Goal: Information Seeking & Learning: Check status

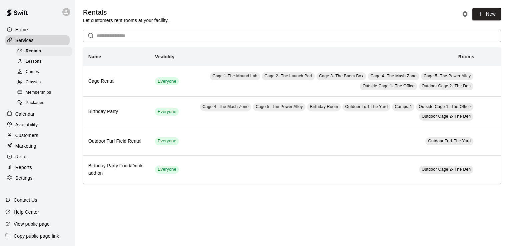
click at [21, 171] on p "Reports" at bounding box center [23, 167] width 17 height 7
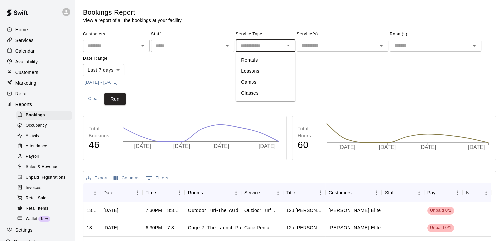
click at [275, 45] on input "text" at bounding box center [260, 46] width 45 height 8
click at [309, 70] on div "Customers ​ Staff ​ Service Type ​ Rentals Lessons Camps Classes Service(s) ​ R…" at bounding box center [289, 58] width 413 height 59
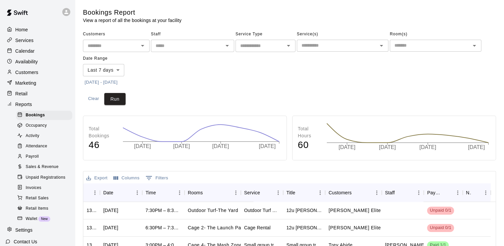
click at [283, 43] on div "​" at bounding box center [266, 46] width 60 height 12
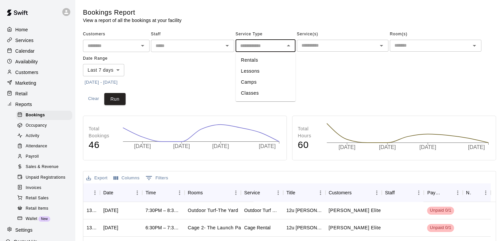
click at [255, 57] on li "Rentals" at bounding box center [266, 60] width 60 height 11
type input "*******"
click at [121, 103] on button "Run" at bounding box center [114, 99] width 21 height 12
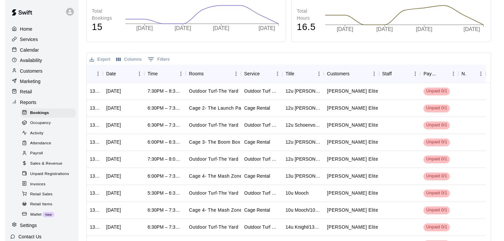
scroll to position [122, 0]
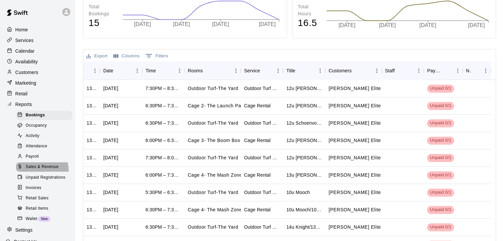
click at [40, 170] on span "Sales & Revenue" at bounding box center [42, 167] width 33 height 7
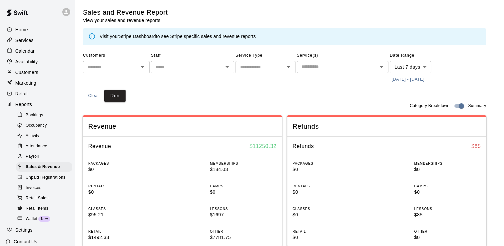
click at [283, 70] on div "​" at bounding box center [266, 67] width 60 height 12
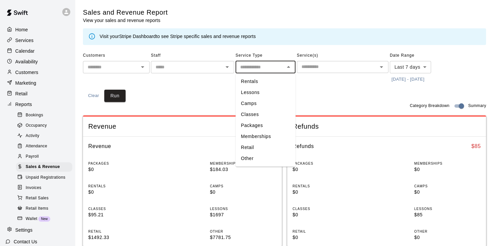
click at [263, 86] on li "Rentals" at bounding box center [266, 81] width 60 height 11
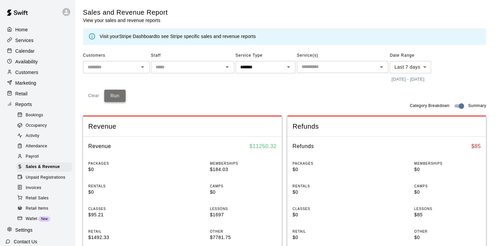
click at [106, 98] on button "Run" at bounding box center [114, 96] width 21 height 12
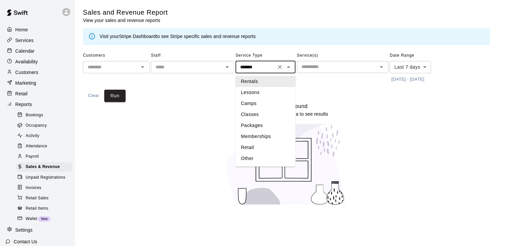
click at [263, 64] on input "*******" at bounding box center [256, 67] width 36 height 8
click at [253, 90] on li "Lessons" at bounding box center [266, 92] width 60 height 11
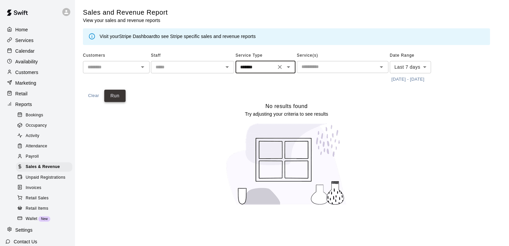
click at [119, 99] on button "Run" at bounding box center [114, 96] width 21 height 12
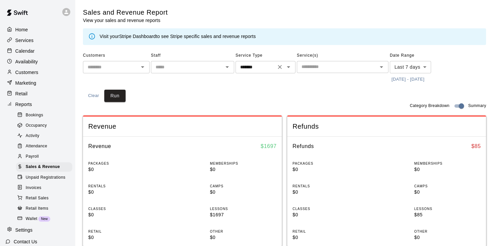
click at [271, 62] on div "******* ​" at bounding box center [266, 67] width 60 height 12
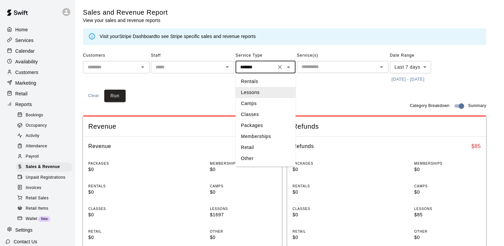
click at [258, 102] on li "Camps" at bounding box center [266, 103] width 60 height 11
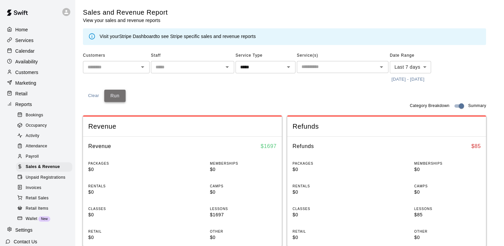
click at [119, 97] on button "Run" at bounding box center [114, 96] width 21 height 12
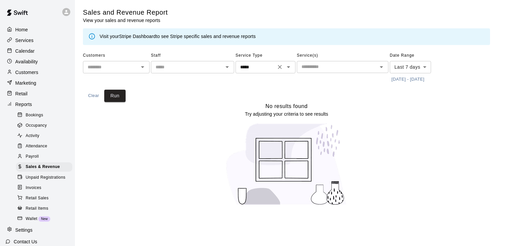
click at [283, 71] on div at bounding box center [283, 66] width 17 height 9
click at [287, 70] on icon "Open" at bounding box center [289, 67] width 8 height 8
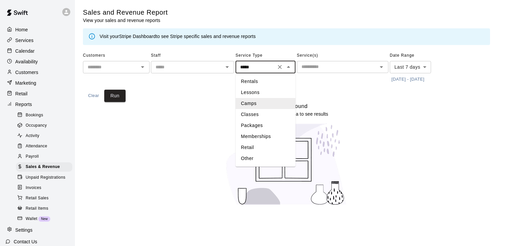
click at [251, 145] on li "Retail" at bounding box center [266, 147] width 60 height 11
type input "******"
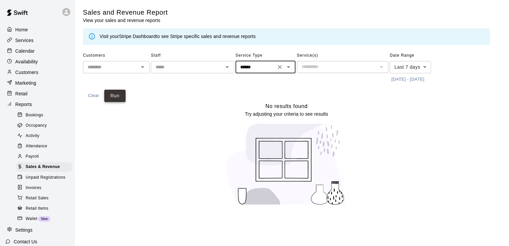
click at [122, 97] on button "Run" at bounding box center [114, 96] width 21 height 12
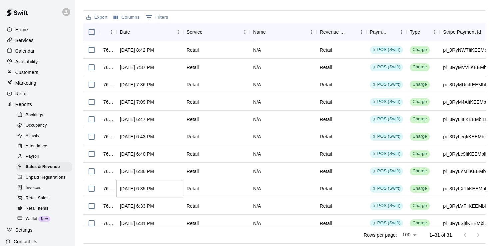
click at [152, 187] on div "[DATE] 6:35 PM" at bounding box center [137, 188] width 34 height 7
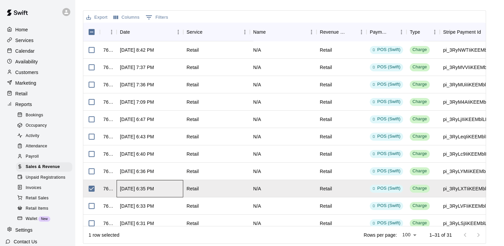
click at [152, 187] on div "[DATE] 6:35 PM" at bounding box center [137, 188] width 34 height 7
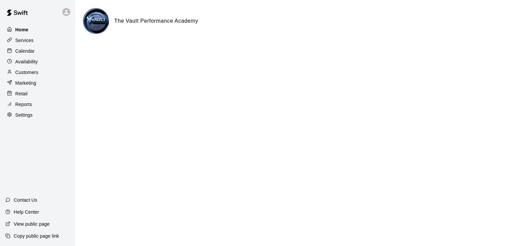
click at [20, 31] on p "Home" at bounding box center [21, 29] width 13 height 7
